Goal: Communication & Community: Answer question/provide support

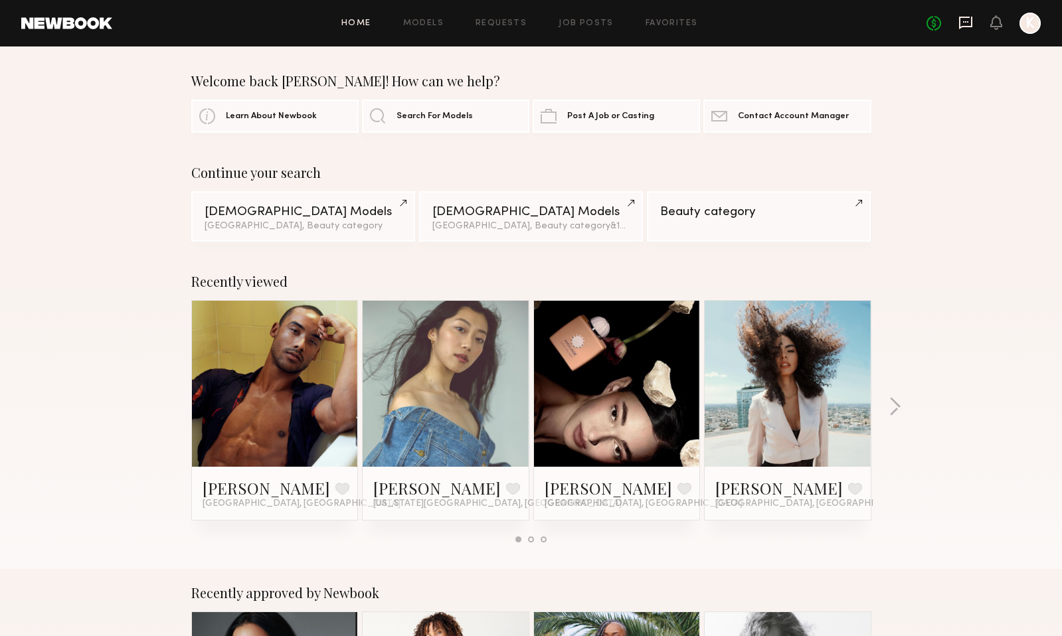
click at [960, 28] on icon at bounding box center [965, 23] width 13 height 13
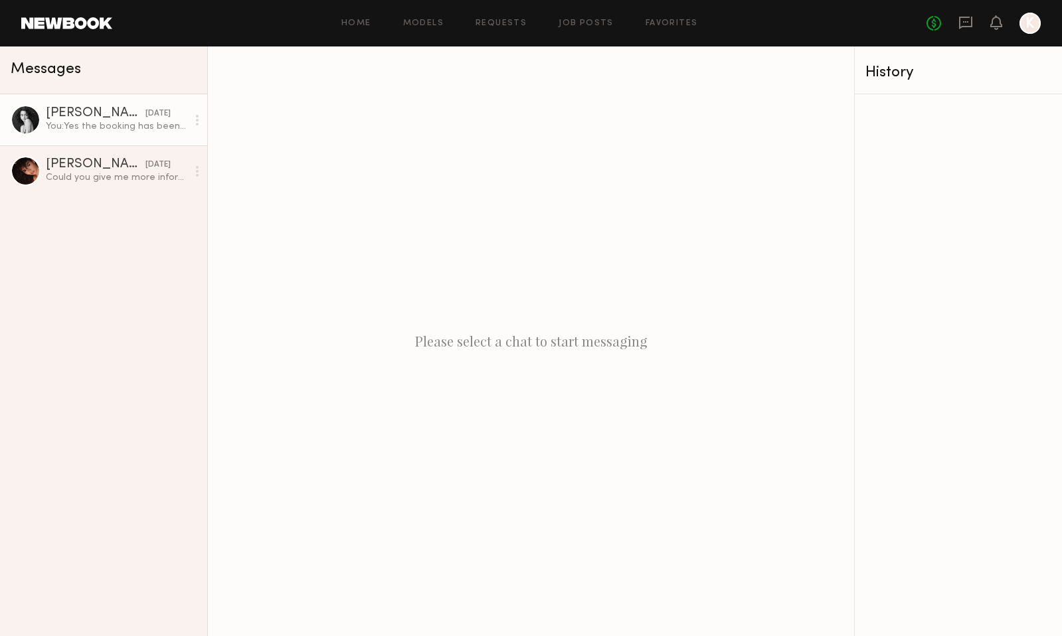
click at [120, 135] on link "[PERSON_NAME] [DATE] You: Yes the booking has been updated on newbook to reflec…" at bounding box center [103, 119] width 207 height 51
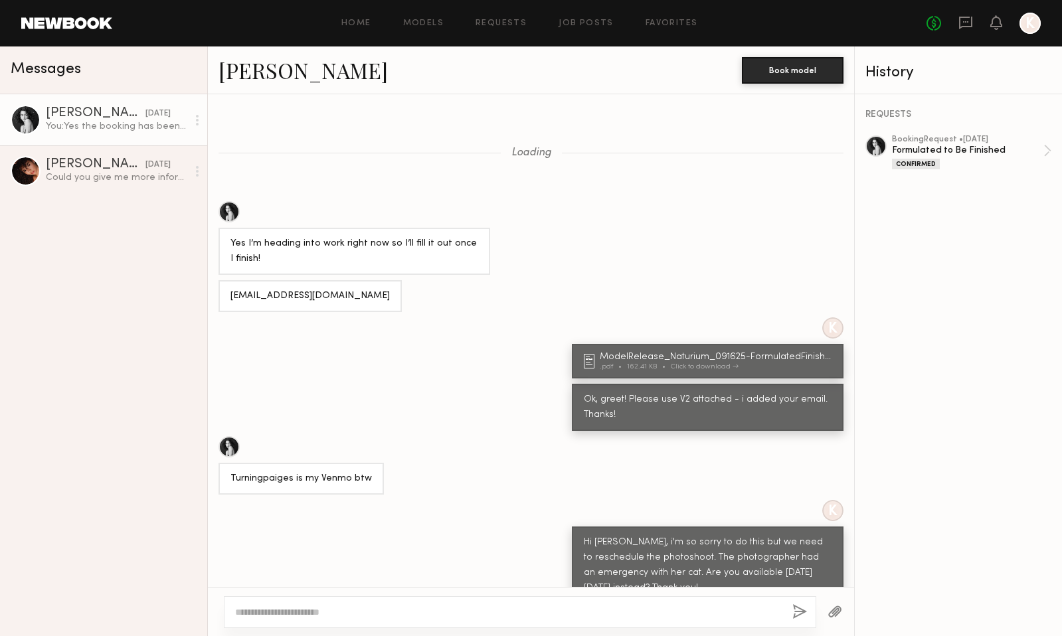
scroll to position [1536, 0]
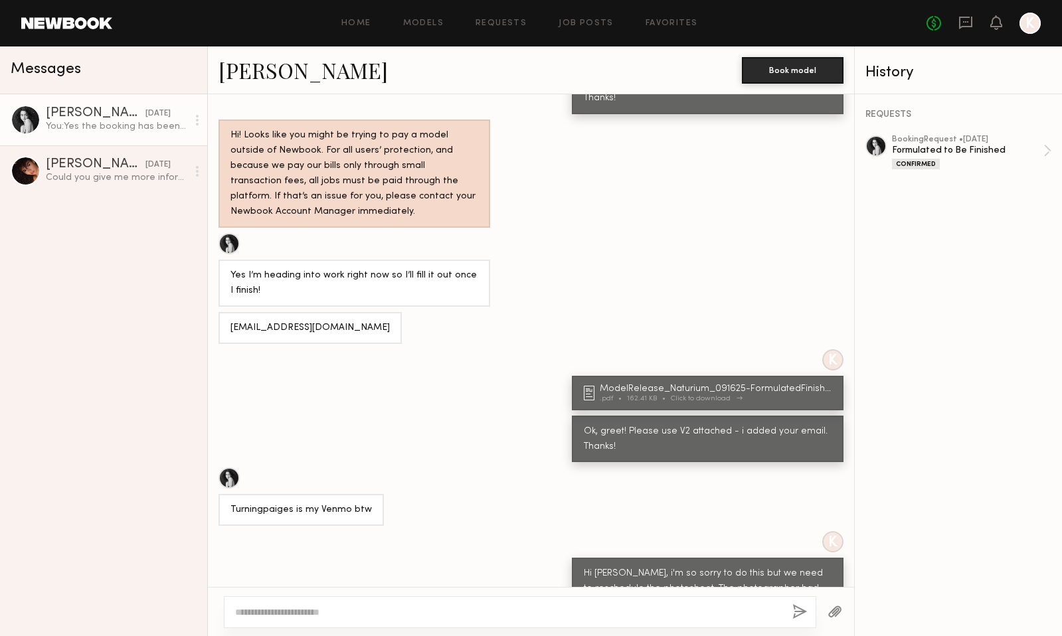
click at [588, 384] on link "ModelRelease_Naturium_091625-FormulatedFinished_v2 .pdf 162.41 KB Click to down…" at bounding box center [710, 393] width 252 height 18
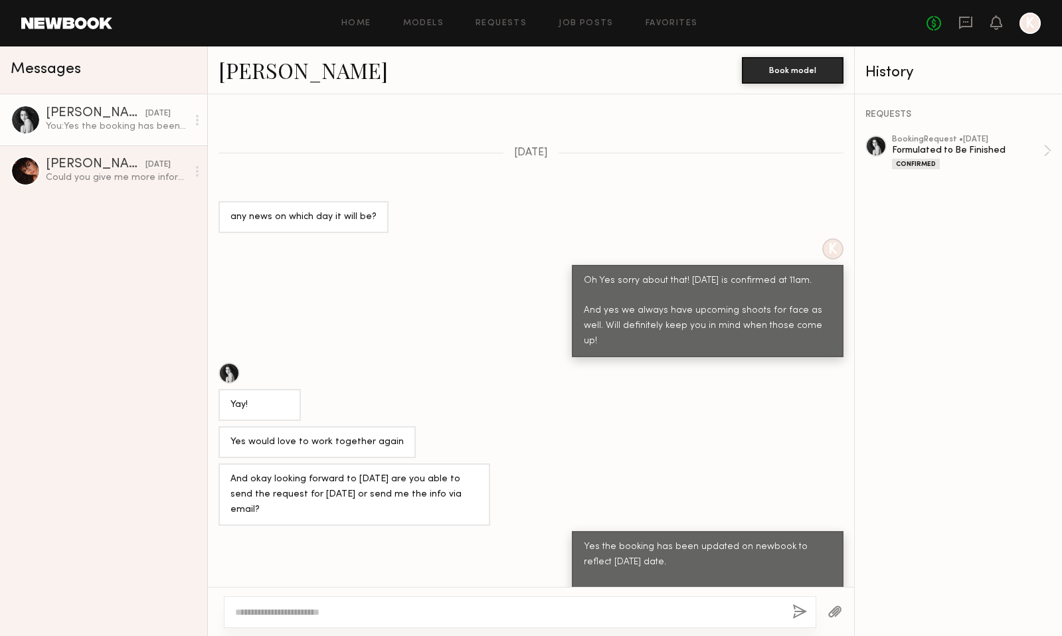
scroll to position [2751, 0]
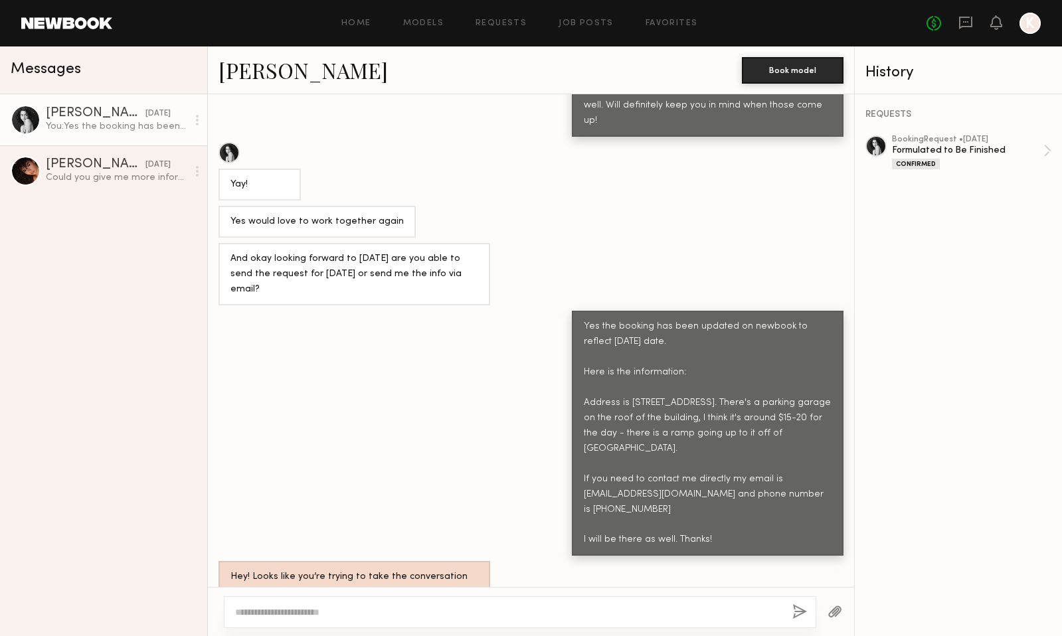
click at [832, 612] on button "button" at bounding box center [834, 612] width 15 height 17
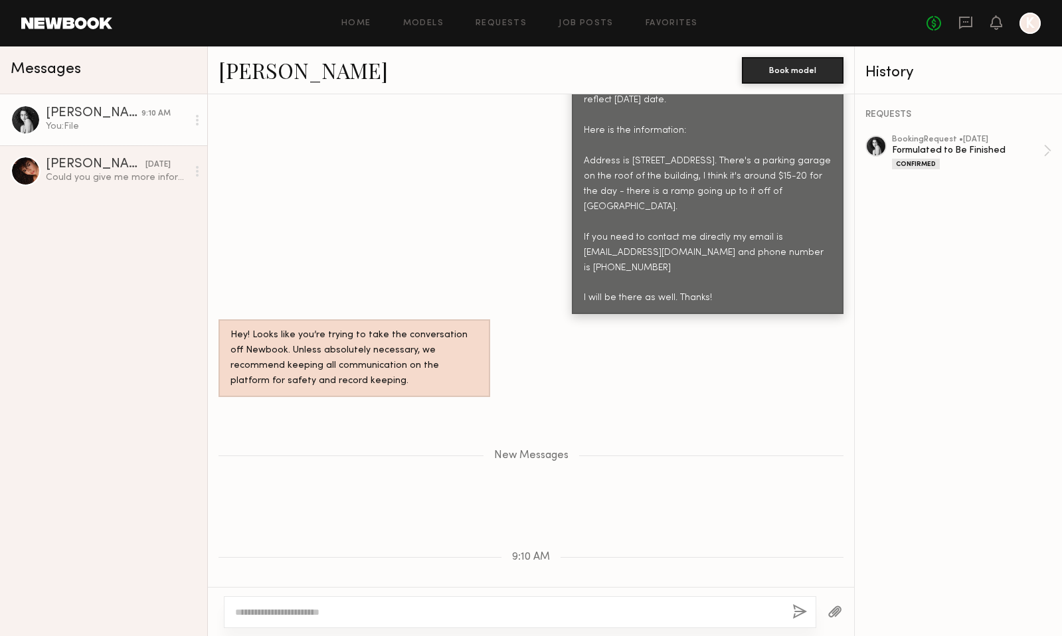
click at [485, 608] on textarea at bounding box center [508, 612] width 547 height 13
type textarea "**********"
